Goal: Task Accomplishment & Management: Use online tool/utility

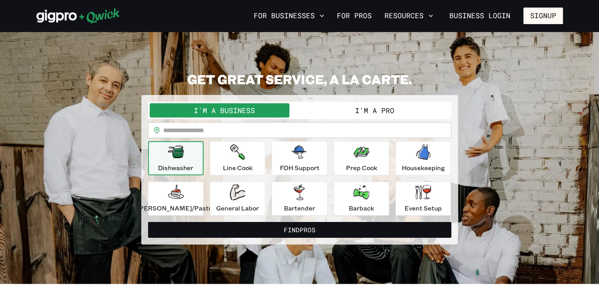
click at [340, 107] on button "I'm a Pro" at bounding box center [375, 110] width 150 height 14
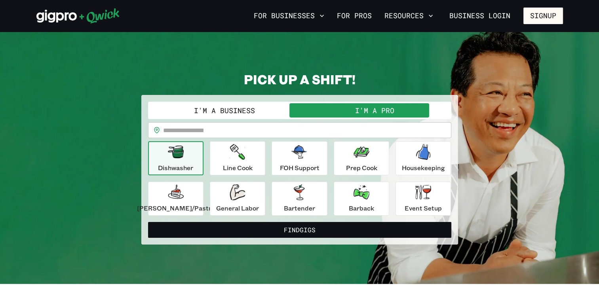
click at [287, 128] on input "text" at bounding box center [307, 130] width 288 height 16
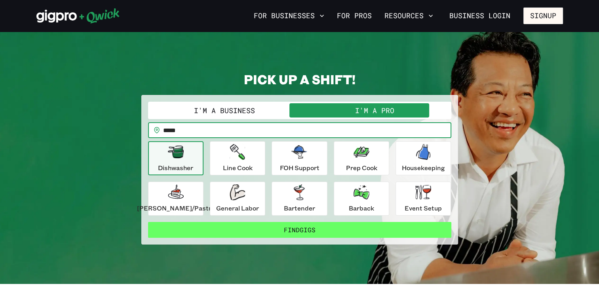
type input "*****"
click at [287, 227] on button "Find Gigs" at bounding box center [299, 230] width 303 height 16
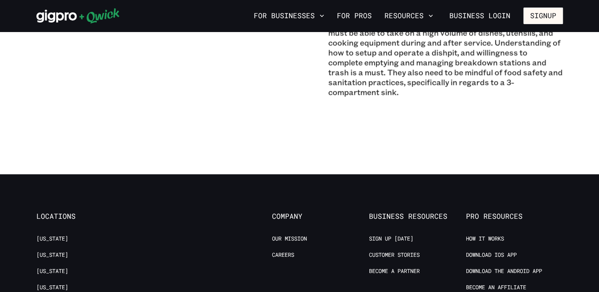
scroll to position [671, 0]
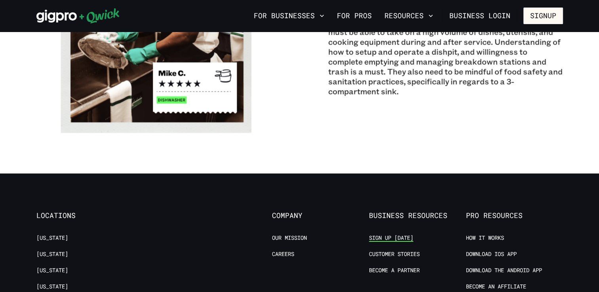
click at [378, 241] on link "Sign up [DATE]" at bounding box center [391, 238] width 44 height 8
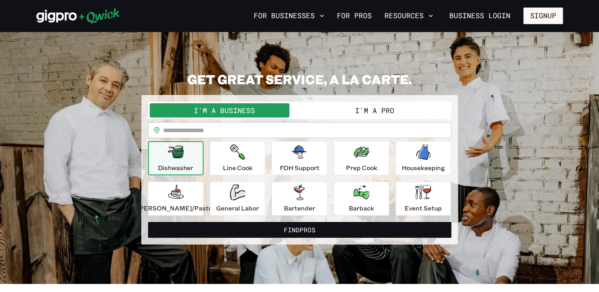
click at [367, 112] on button "I'm a Pro" at bounding box center [375, 110] width 150 height 14
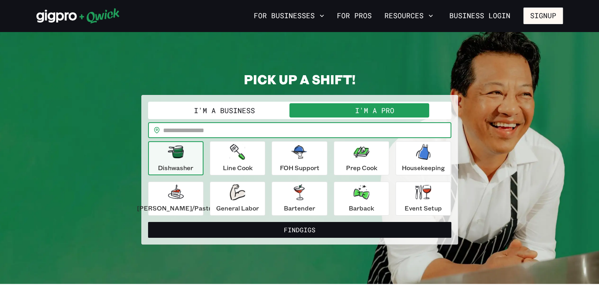
click at [306, 129] on input "text" at bounding box center [307, 130] width 288 height 16
type input "*****"
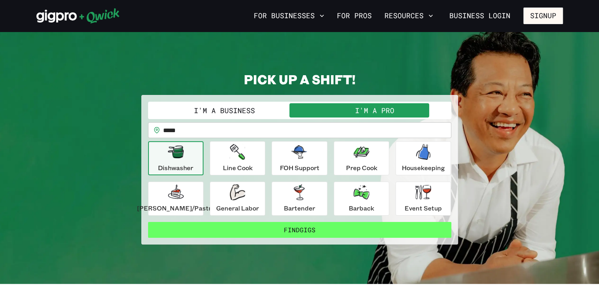
click at [373, 228] on button "Find Gigs" at bounding box center [299, 230] width 303 height 16
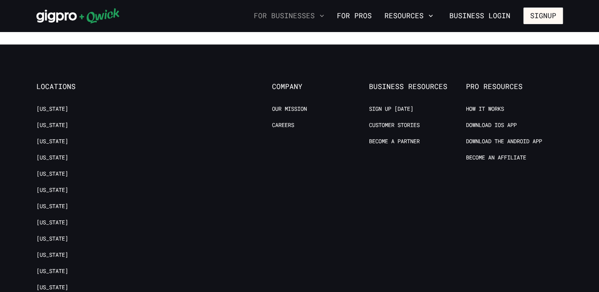
scroll to position [801, 0]
